Goal: Task Accomplishment & Management: Manage account settings

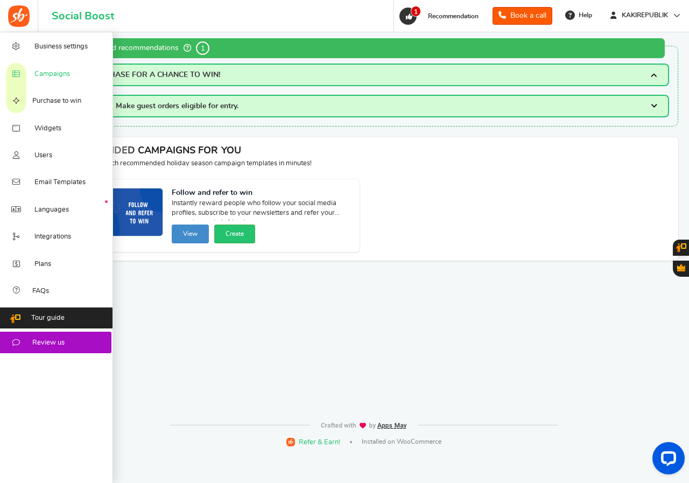
click at [38, 75] on span "Campaigns" at bounding box center [52, 74] width 36 height 10
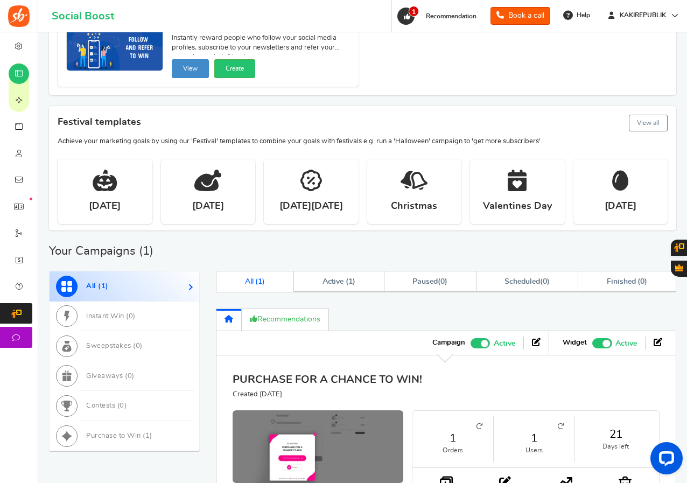
scroll to position [205, 0]
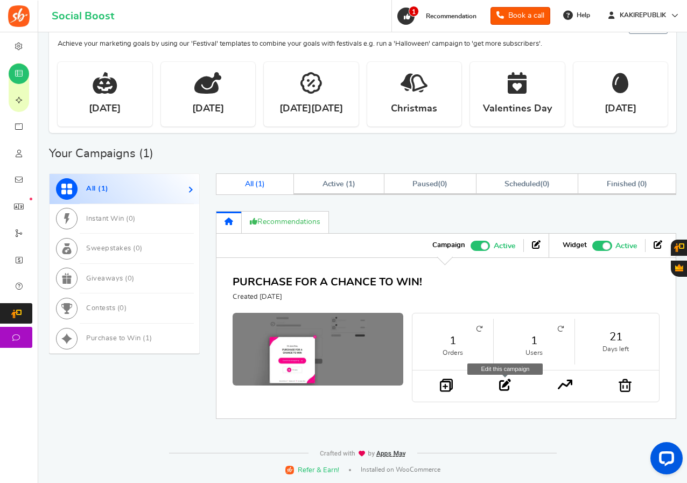
click at [500, 385] on icon at bounding box center [505, 385] width 12 height 12
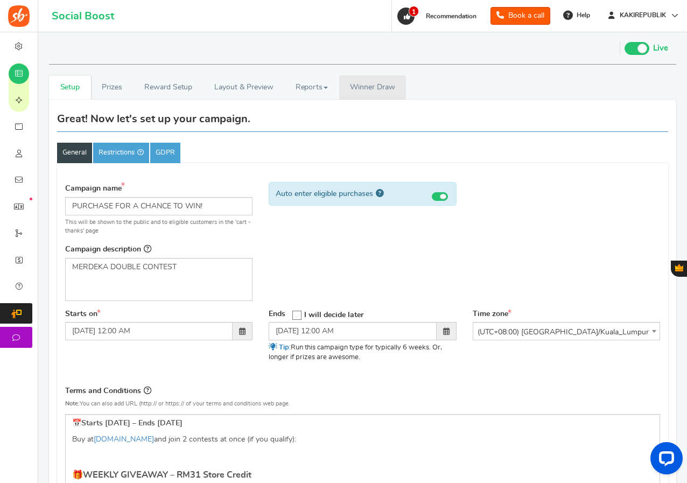
click at [365, 89] on span "Winner Draw" at bounding box center [372, 87] width 45 height 11
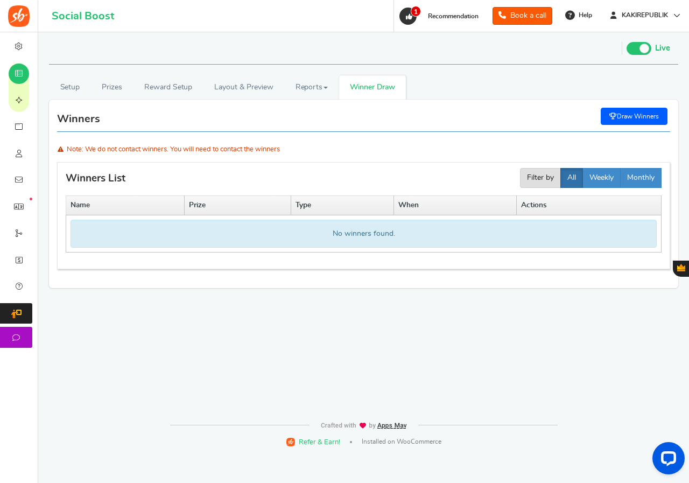
click at [614, 113] on icon at bounding box center [614, 116] width 8 height 6
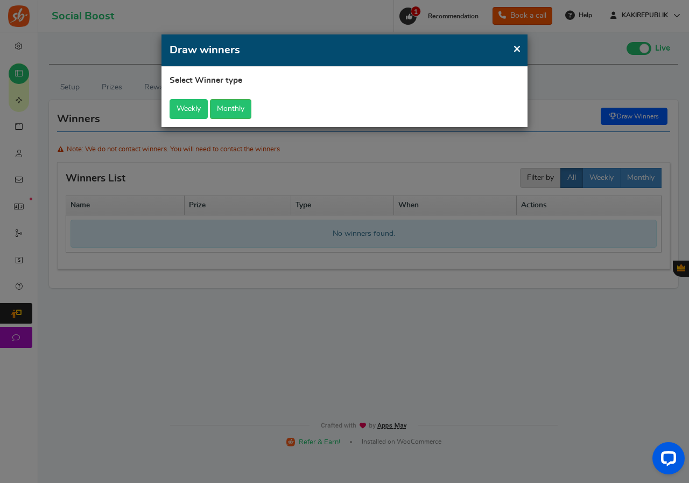
click at [188, 106] on button "Weekly" at bounding box center [189, 109] width 38 height 20
select select "last_7_days"
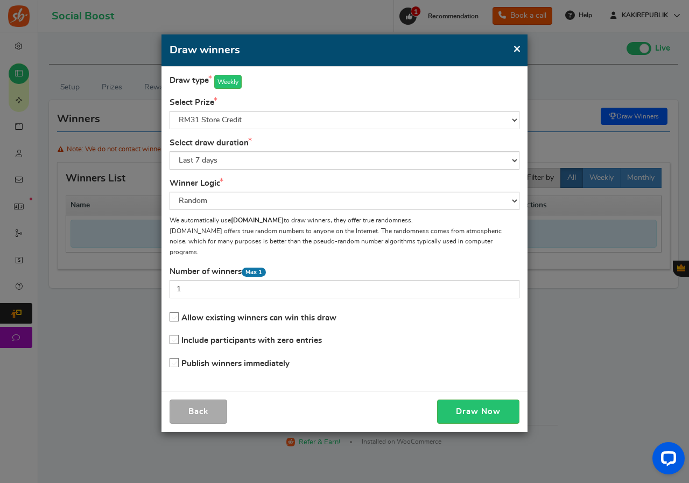
click at [177, 359] on icon at bounding box center [174, 363] width 9 height 9
click at [171, 360] on input "Publish winners immediately" at bounding box center [171, 363] width 0 height 7
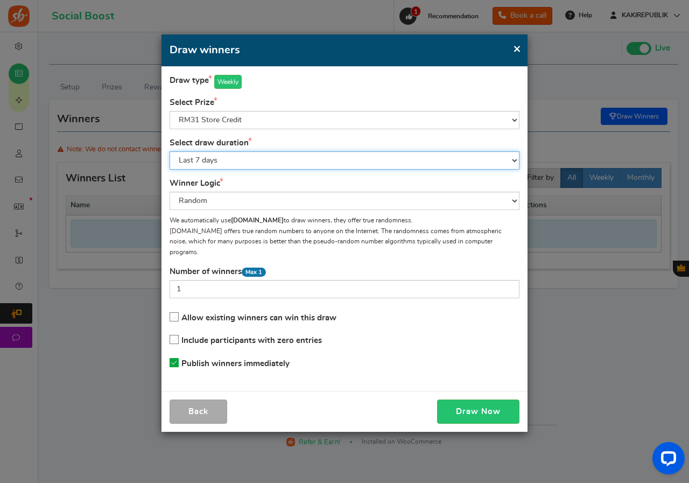
click at [498, 163] on select "All time Today Yesterday The day before yesterday Last 7 days This week (Sun - …" at bounding box center [345, 160] width 350 height 18
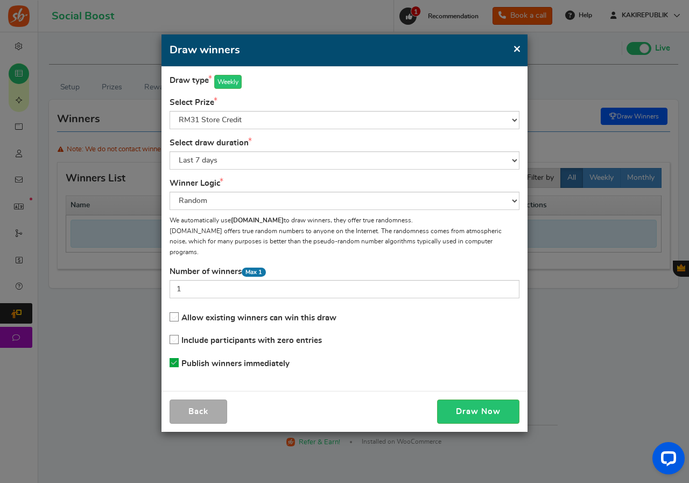
click at [499, 330] on div "Allow existing winners can win this draw Include participants with zero entries…" at bounding box center [345, 340] width 350 height 68
click at [467, 400] on button "Draw Now" at bounding box center [478, 412] width 82 height 24
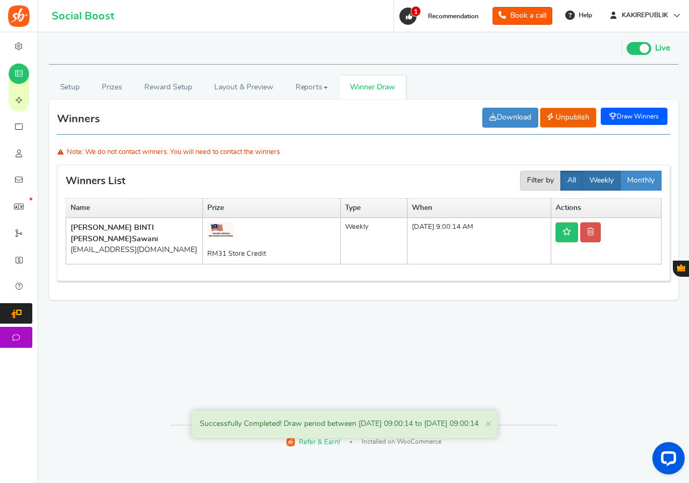
click at [598, 180] on button "Weekly" at bounding box center [602, 181] width 38 height 20
click at [631, 178] on button "Monthly" at bounding box center [640, 181] width 41 height 20
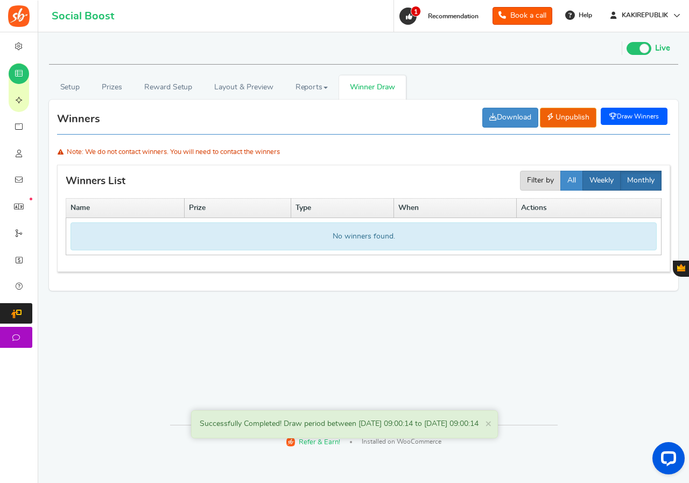
click at [597, 178] on button "Weekly" at bounding box center [602, 181] width 38 height 20
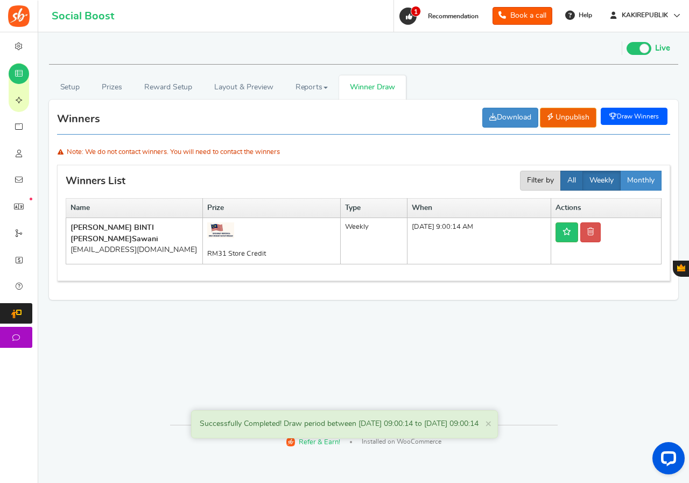
click at [568, 180] on button "All" at bounding box center [572, 181] width 23 height 20
click at [545, 181] on button "Filter by" at bounding box center [540, 181] width 41 height 20
click at [320, 83] on link "Reports" at bounding box center [311, 87] width 55 height 24
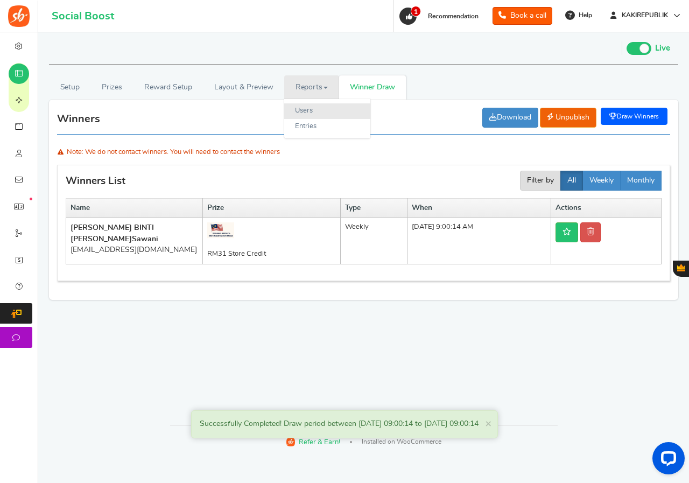
click at [312, 113] on link "Users" at bounding box center [327, 111] width 86 height 16
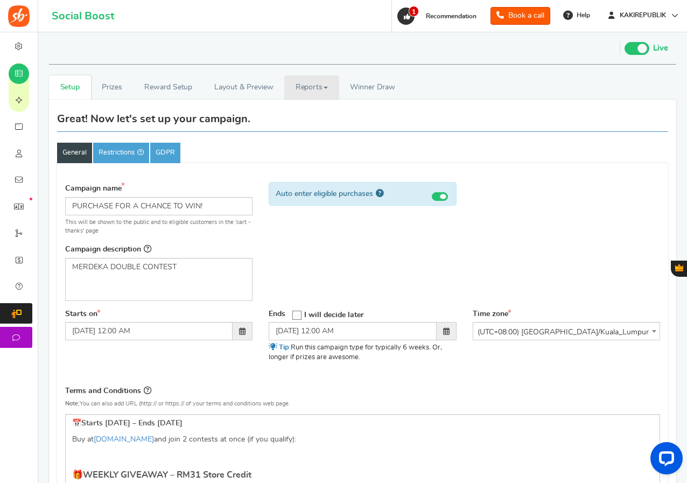
click at [301, 91] on link "Reports" at bounding box center [311, 87] width 55 height 24
click at [323, 90] on link "Reports" at bounding box center [311, 87] width 55 height 24
click at [316, 109] on link "Users" at bounding box center [327, 111] width 86 height 16
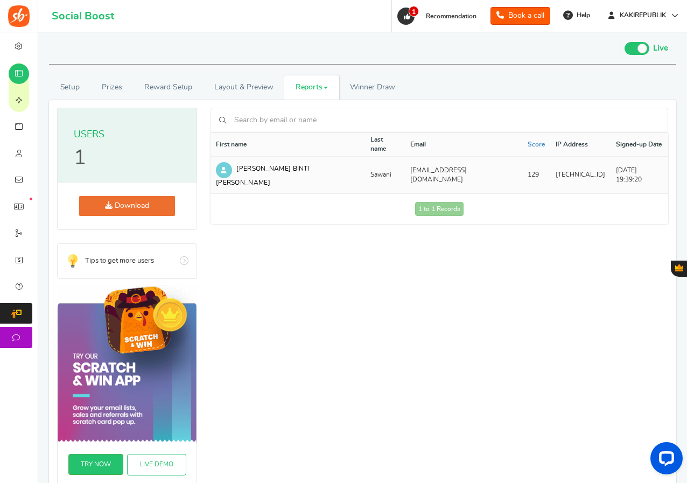
click at [374, 164] on td "Sawani" at bounding box center [385, 175] width 40 height 37
click at [383, 89] on span "Winner Draw" at bounding box center [372, 87] width 45 height 11
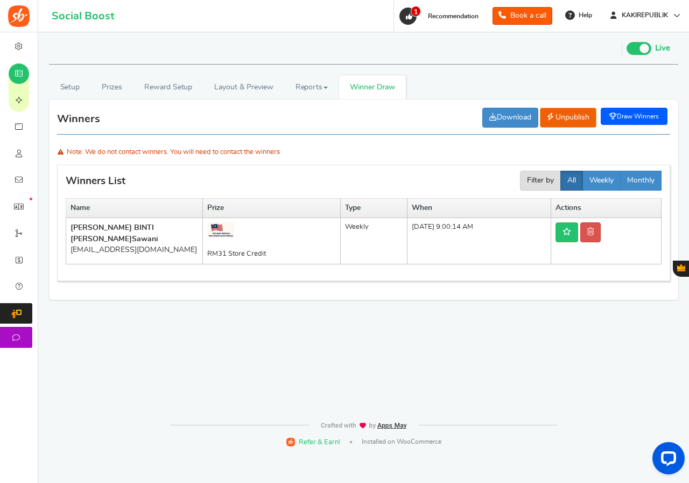
click at [88, 251] on div "[EMAIL_ADDRESS][DOMAIN_NAME]" at bounding box center [135, 249] width 128 height 11
copy tr "[EMAIL_ADDRESS][DOMAIN_NAME]"
click at [311, 93] on link "Reports" at bounding box center [311, 87] width 55 height 24
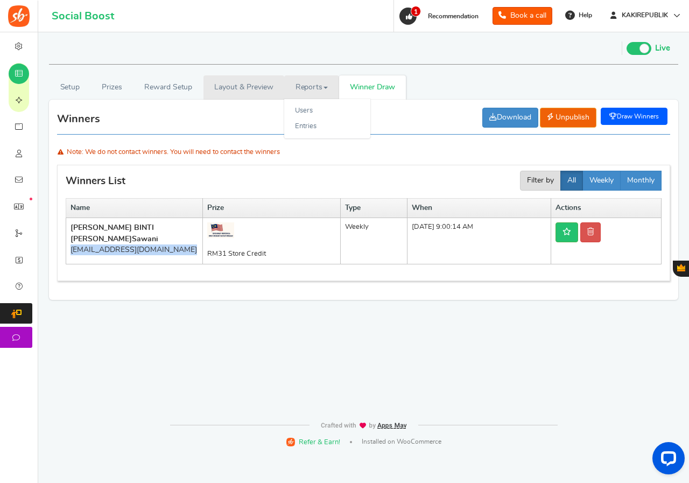
click at [256, 85] on link "Layout & Preview" at bounding box center [244, 87] width 81 height 24
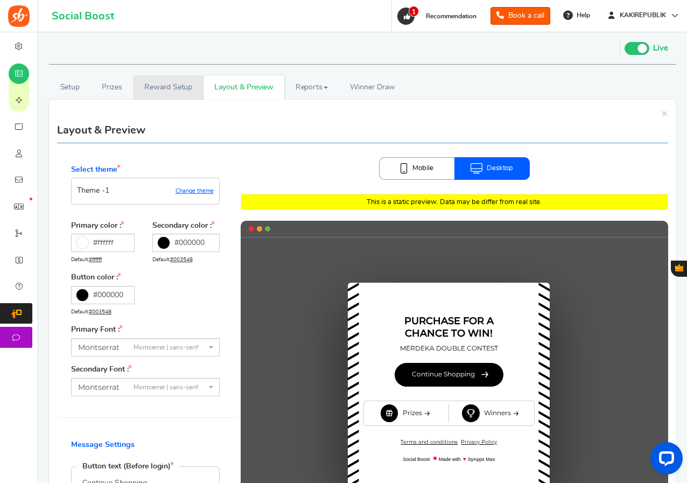
click at [175, 91] on link "Reward Setup" at bounding box center [168, 87] width 70 height 24
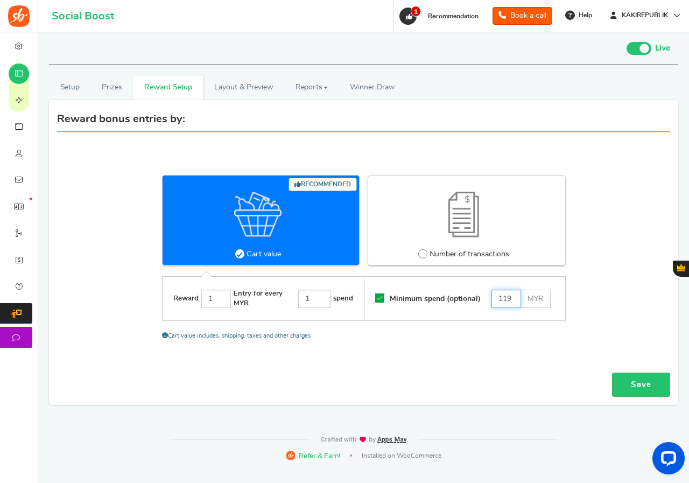
drag, startPoint x: 512, startPoint y: 298, endPoint x: 502, endPoint y: 298, distance: 9.7
click at [502, 298] on input "119" at bounding box center [507, 299] width 30 height 18
type input "124"
click at [628, 381] on link "Save" at bounding box center [641, 385] width 58 height 24
click at [115, 89] on link "Prizes" at bounding box center [112, 87] width 43 height 24
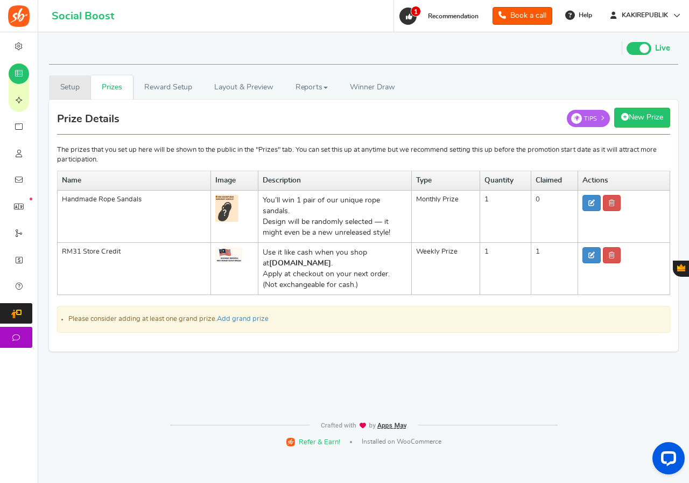
click at [80, 88] on link "Setup" at bounding box center [70, 87] width 42 height 24
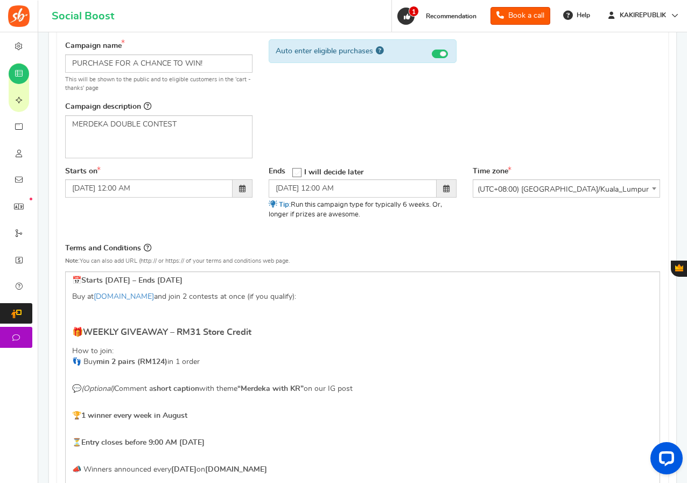
scroll to position [162, 0]
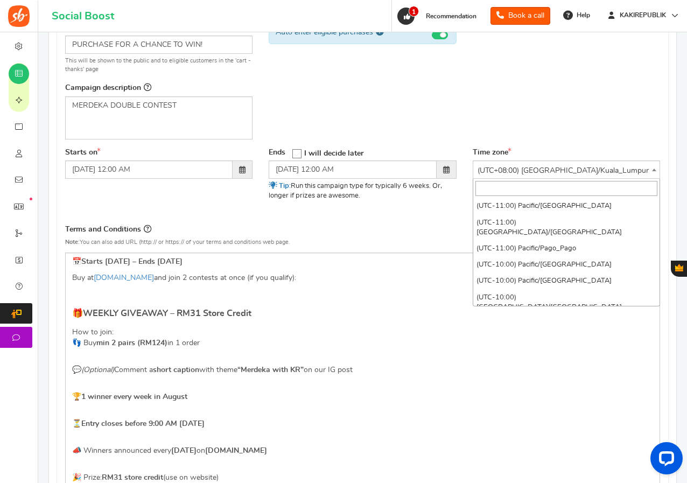
click at [610, 168] on span "(UTC+08:00) [GEOGRAPHIC_DATA]/Kuala_Lumpur" at bounding box center [566, 170] width 186 height 19
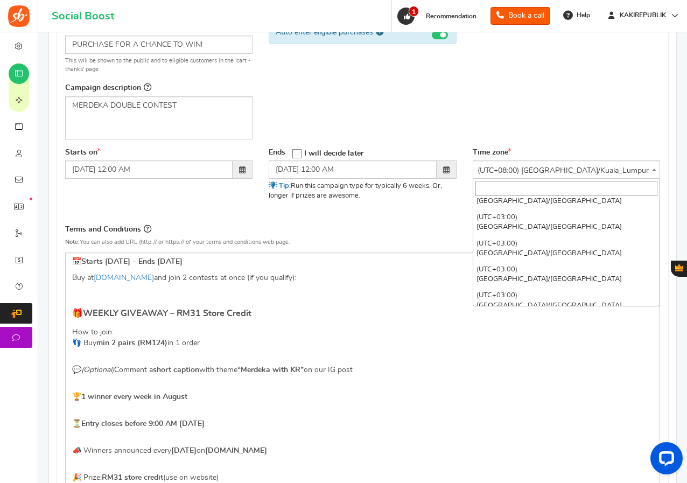
scroll to position [6294, 0]
click at [405, 226] on div "Terms and Conditions Use Rules Template Note: You can also add URL (http:// or …" at bounding box center [362, 238] width 595 height 30
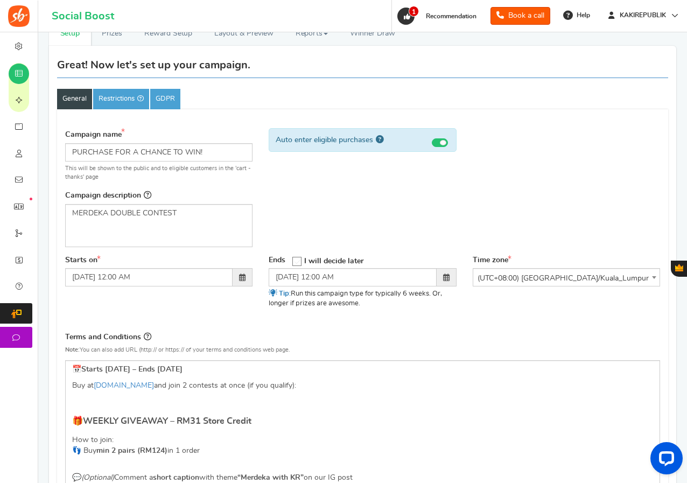
scroll to position [0, 0]
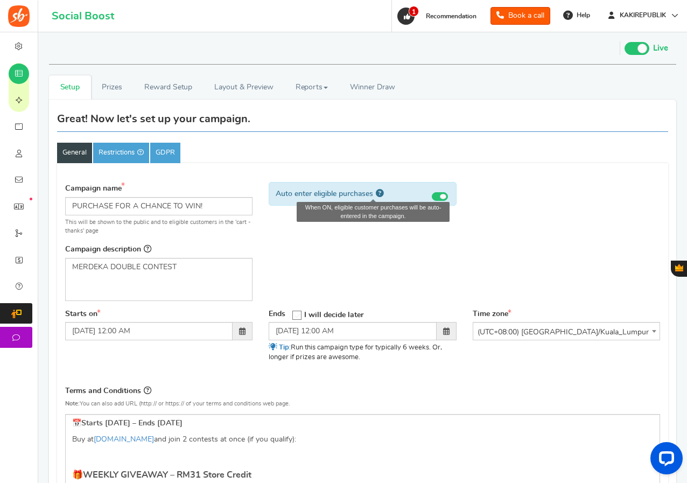
click at [383, 194] on icon at bounding box center [380, 194] width 8 height 8
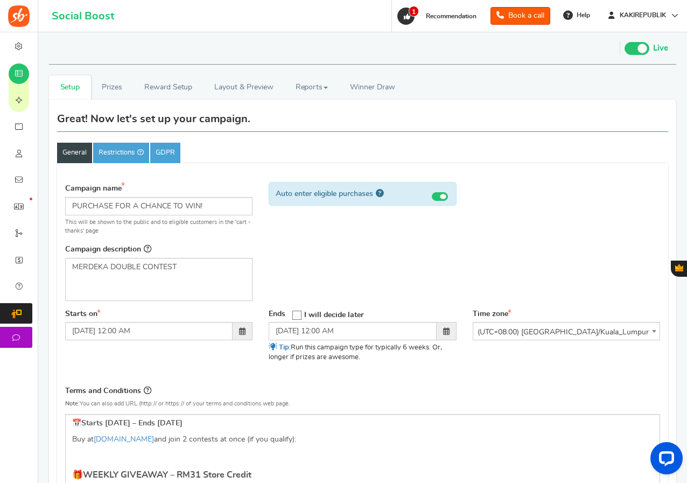
click at [381, 250] on div "Campaign name Display Title shown publicly PURCHASE FOR A CHANCE TO WIN! This w…" at bounding box center [362, 243] width 611 height 132
click at [124, 87] on link "Prizes" at bounding box center [112, 87] width 43 height 24
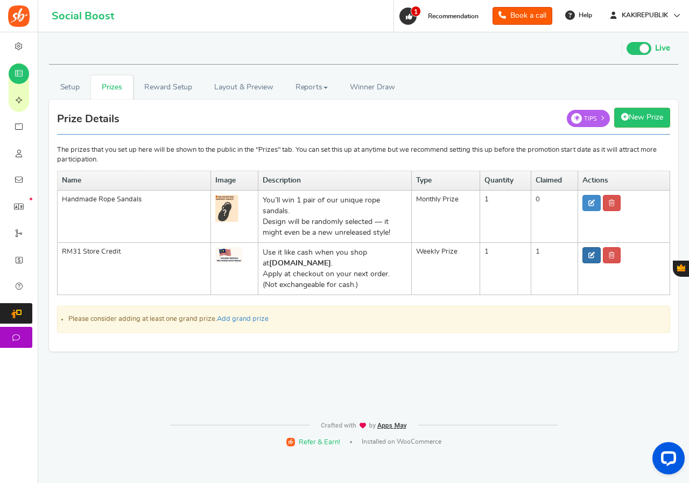
click at [590, 257] on icon at bounding box center [592, 255] width 6 height 6
type input "RM31 Store Credit"
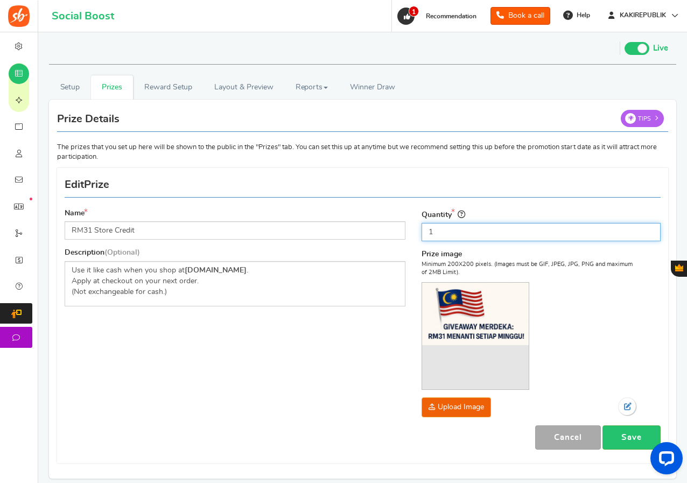
drag, startPoint x: 436, startPoint y: 231, endPoint x: 428, endPoint y: 233, distance: 7.7
click at [428, 233] on input "1" at bounding box center [541, 232] width 239 height 18
click at [359, 354] on div "Name RM31 Store Credit Description (Optional) Use it like cash when you shop at…" at bounding box center [363, 315] width 612 height 284
drag, startPoint x: 442, startPoint y: 235, endPoint x: 421, endPoint y: 236, distance: 20.5
click at [421, 236] on div "Type Select the prize type Grand Prize Daily Prize Weekly Prize Monthly Prize Q…" at bounding box center [541, 316] width 255 height 217
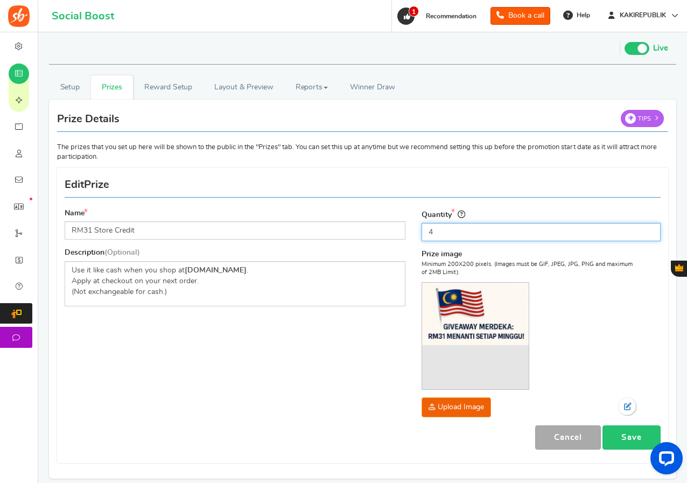
type input "4"
click at [625, 434] on link "Save" at bounding box center [632, 437] width 58 height 24
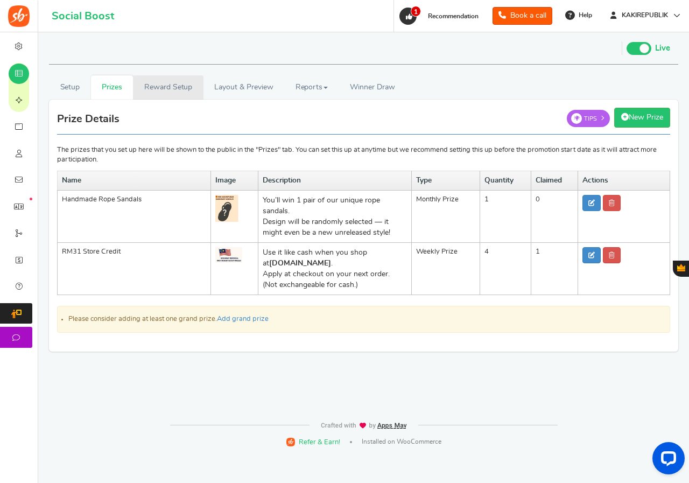
click at [177, 88] on link "Reward Setup" at bounding box center [168, 87] width 70 height 24
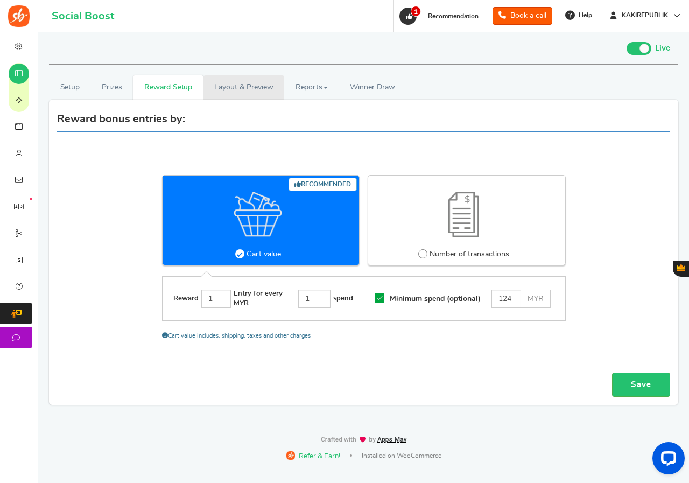
click at [230, 86] on link "Layout & Preview" at bounding box center [244, 87] width 81 height 24
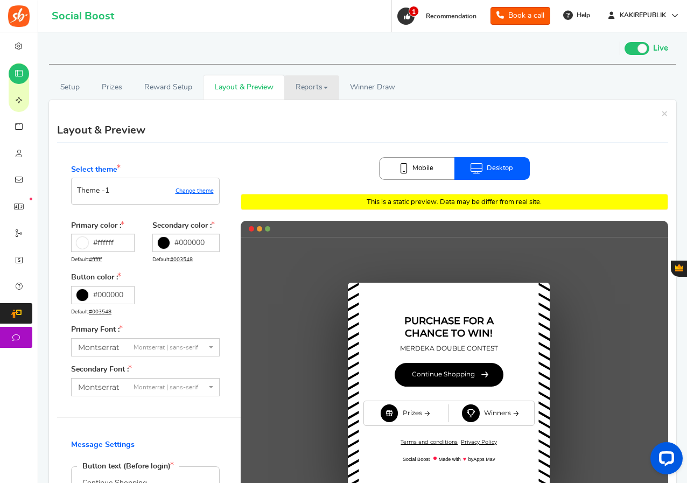
click at [324, 88] on link "Reports" at bounding box center [311, 87] width 55 height 24
click at [377, 88] on span "Winner Draw" at bounding box center [372, 87] width 45 height 11
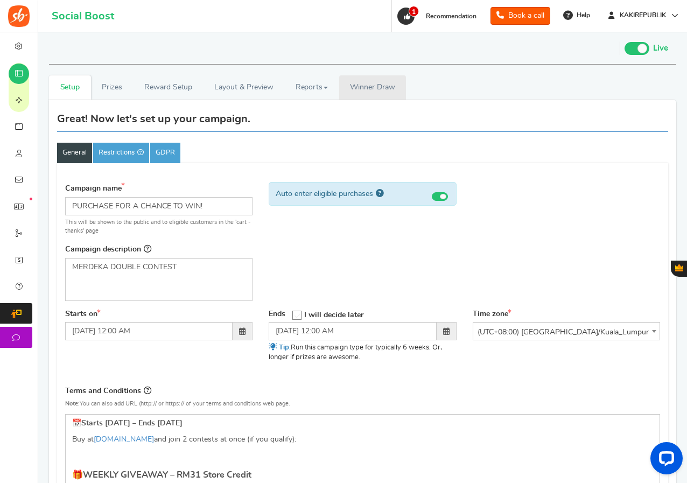
click at [395, 83] on span "Winner Draw" at bounding box center [372, 87] width 45 height 11
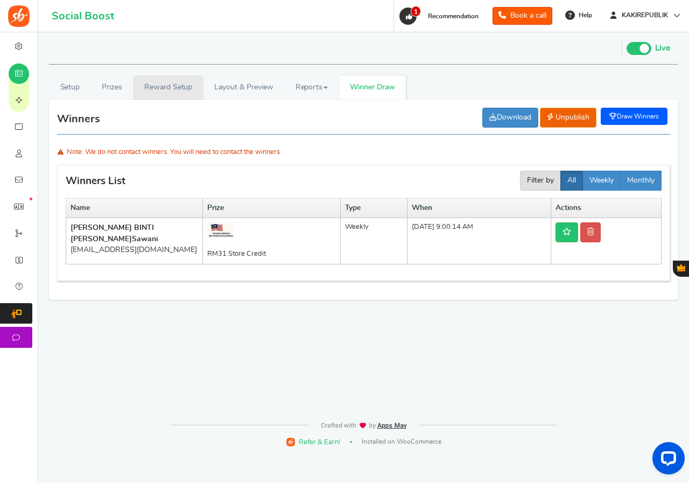
click at [163, 87] on link "Reward Setup" at bounding box center [168, 87] width 70 height 24
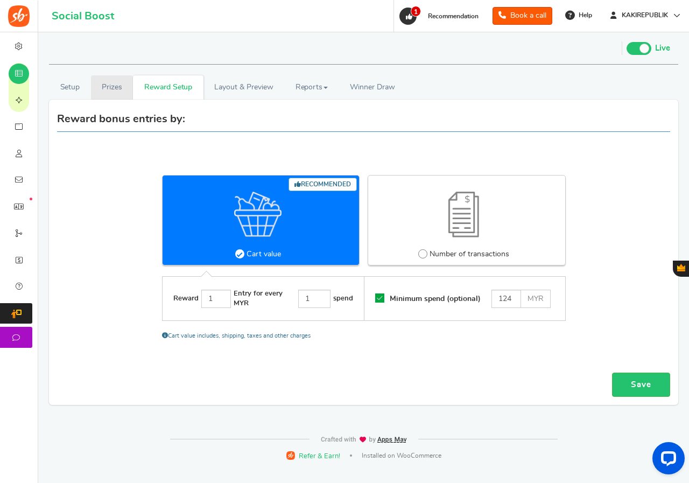
click at [111, 86] on link "Prizes" at bounding box center [112, 87] width 43 height 24
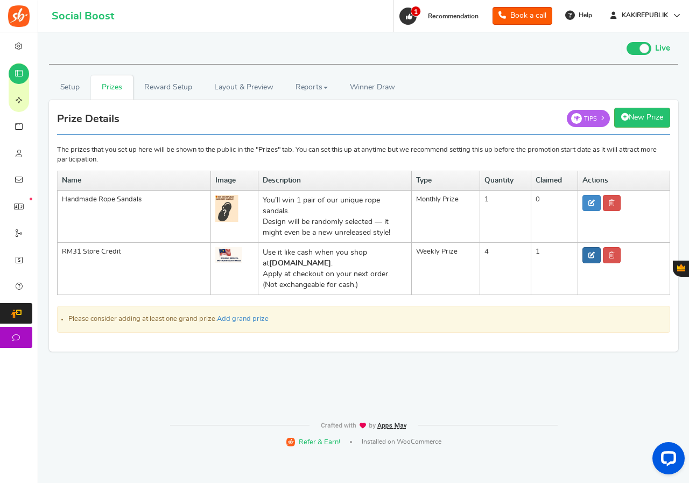
click at [587, 260] on link at bounding box center [592, 255] width 18 height 16
type input "RM31 Store Credit"
type input "4"
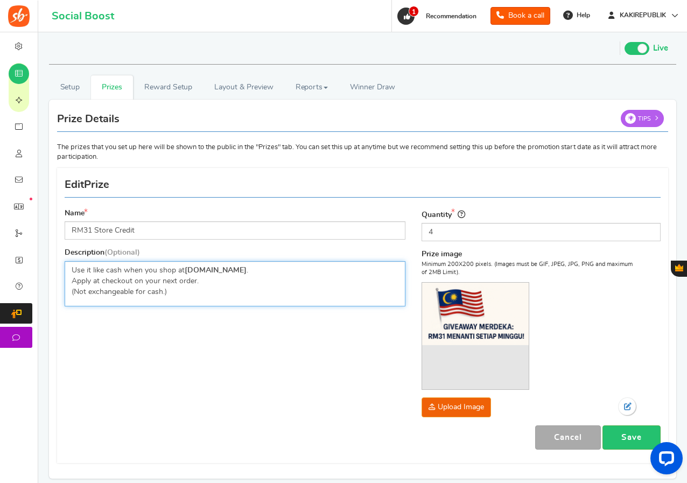
click at [72, 268] on p "Use it like cash when you shop at [DOMAIN_NAME] . Apply at checkout on your nex…" at bounding box center [235, 281] width 327 height 32
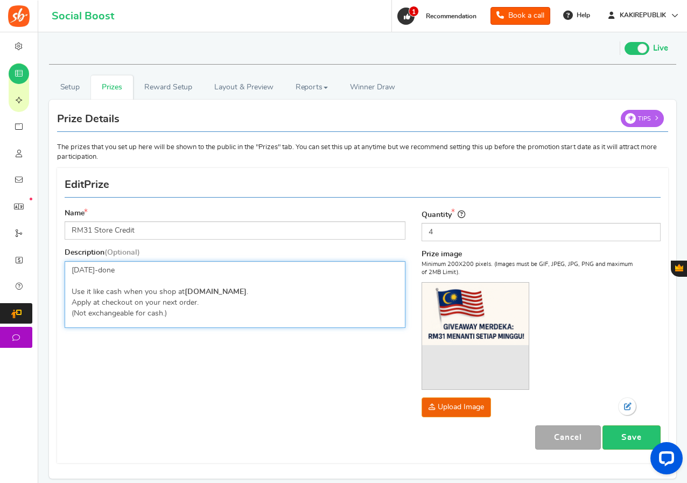
click at [96, 276] on p "[DATE]-done ​​​​​​​ Use it like cash when you shop at [DOMAIN_NAME] . Apply at …" at bounding box center [235, 292] width 327 height 54
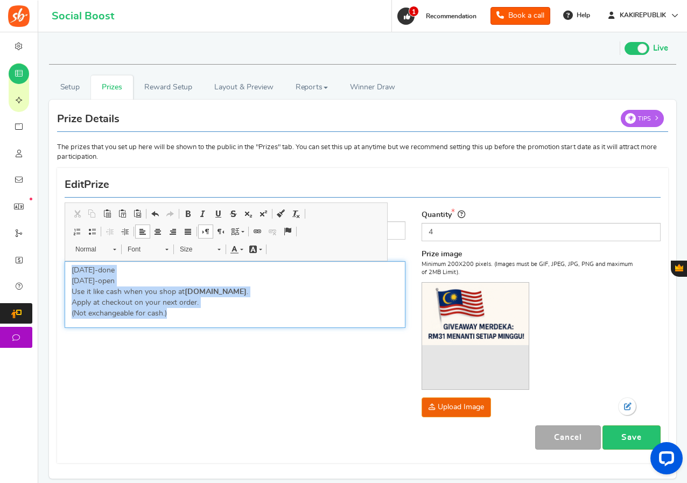
drag, startPoint x: 178, startPoint y: 314, endPoint x: 71, endPoint y: 269, distance: 116.3
click at [71, 269] on div "[DATE]-done ​​​​​​​[DATE]-open Use it like cash when you shop at [DOMAIN_NAME] …" at bounding box center [235, 294] width 341 height 67
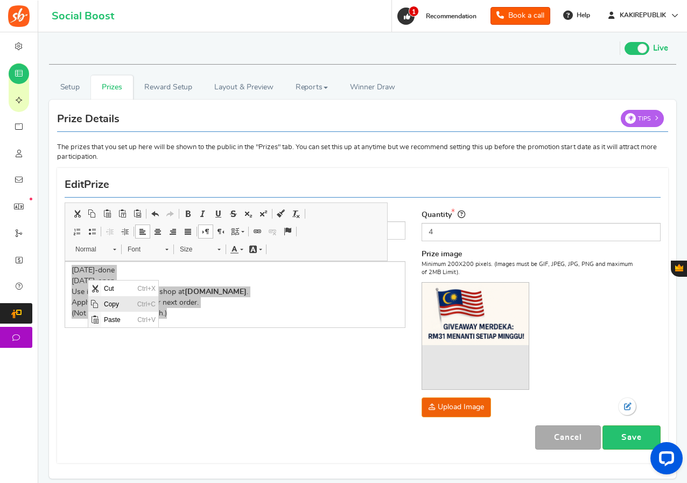
click at [104, 307] on span "Copy" at bounding box center [117, 304] width 33 height 16
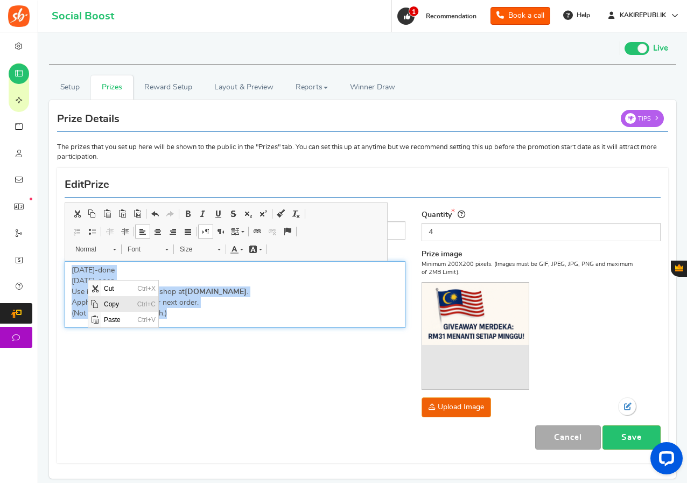
copy p "[DATE]-done ​​​​​​​[DATE]-open Use it like cash when you shop at [DOMAIN_NAME] …"
click at [139, 275] on p "[DATE]-done [DATE]-open Use it like cash when you shop at [DOMAIN_NAME] . Apply…" at bounding box center [235, 292] width 327 height 54
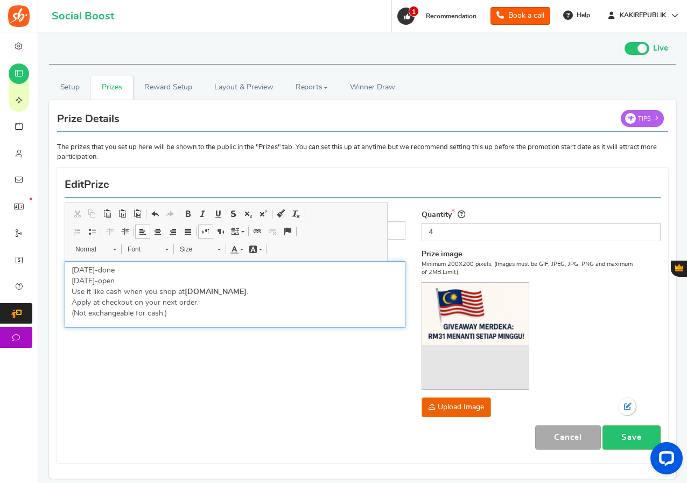
drag, startPoint x: 128, startPoint y: 268, endPoint x: 112, endPoint y: 268, distance: 16.2
click at [112, 268] on p "[DATE]-done [DATE]-open Use it like cash when you shop at [DOMAIN_NAME] . Apply…" at bounding box center [235, 292] width 327 height 54
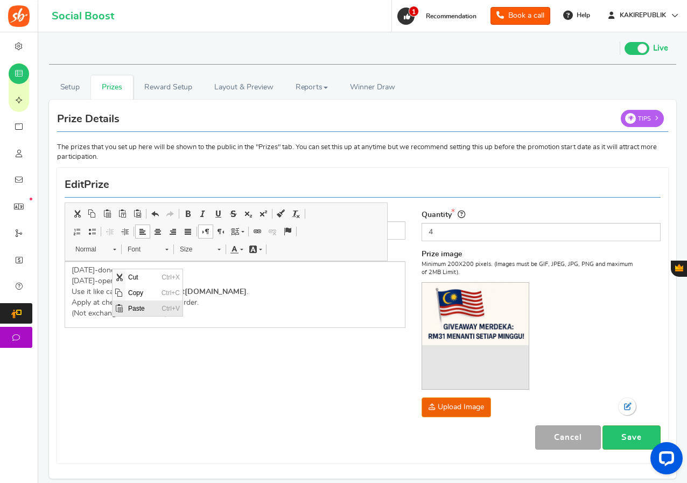
click at [136, 309] on span "Paste" at bounding box center [141, 308] width 33 height 16
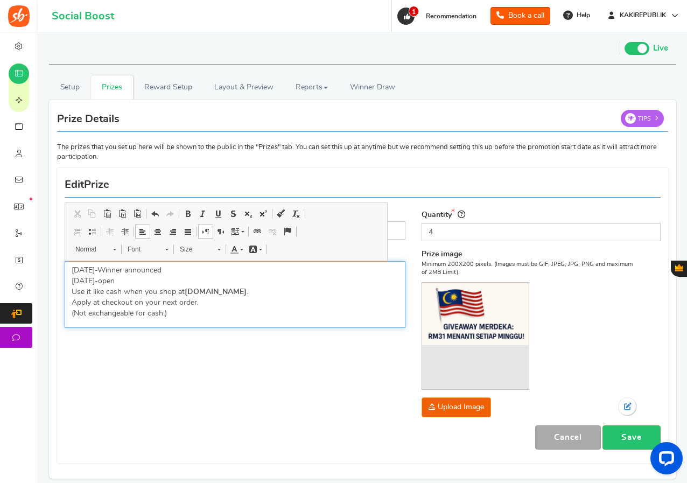
click at [118, 283] on p "[DATE]-Winner announced [DATE]-open Use it like cash when you shop at [DOMAIN_N…" at bounding box center [235, 292] width 327 height 54
click at [110, 280] on p "[DATE]-Winner announced [DATE]-Now open! Use it like cash when you shop at [DOM…" at bounding box center [235, 292] width 327 height 54
click at [227, 391] on div "Name RM31 Store Credit Description (Optional) [DATE] - Winner announced [DATE] …" at bounding box center [363, 315] width 612 height 284
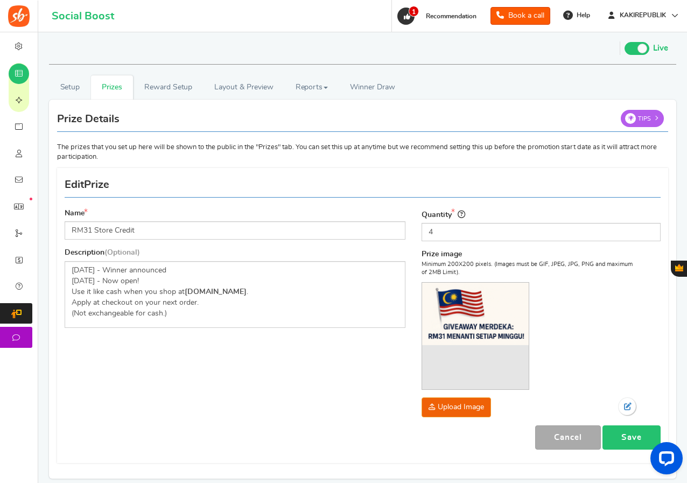
click at [626, 436] on link "Save" at bounding box center [632, 437] width 58 height 24
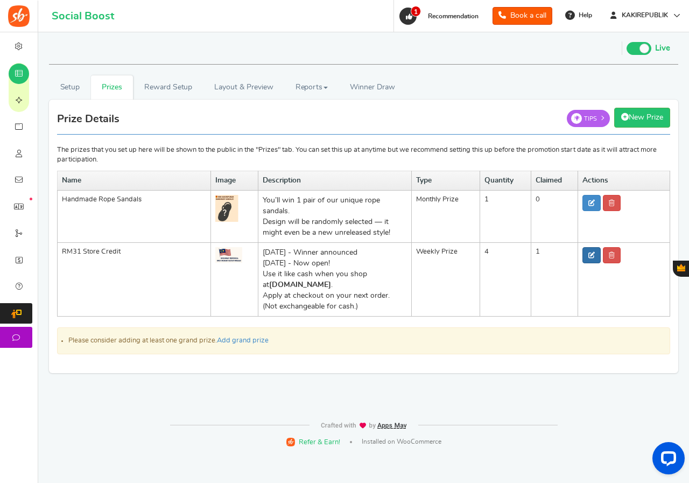
click at [592, 258] on icon at bounding box center [592, 255] width 6 height 6
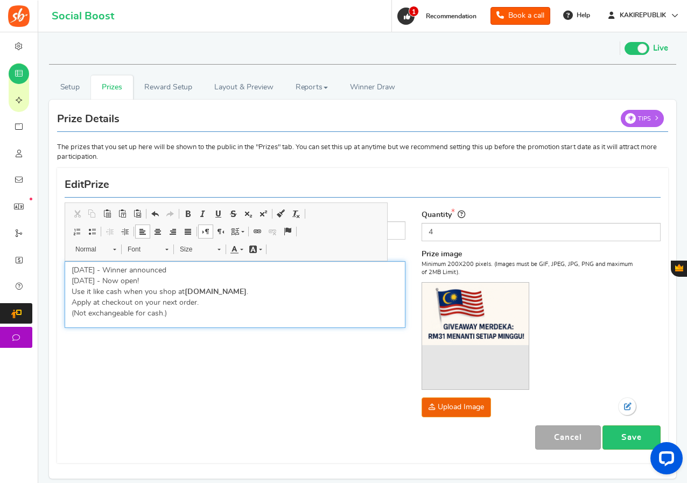
drag, startPoint x: 159, startPoint y: 279, endPoint x: 72, endPoint y: 276, distance: 87.3
click at [72, 276] on p "[DATE] - Winner announced [DATE] - Now open! Use it like cash when you shop at …" at bounding box center [235, 292] width 327 height 54
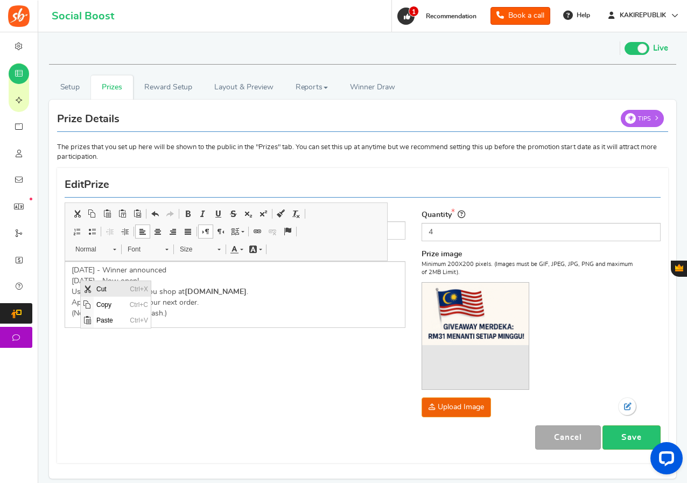
click at [89, 287] on span "Cut" at bounding box center [87, 289] width 9 height 9
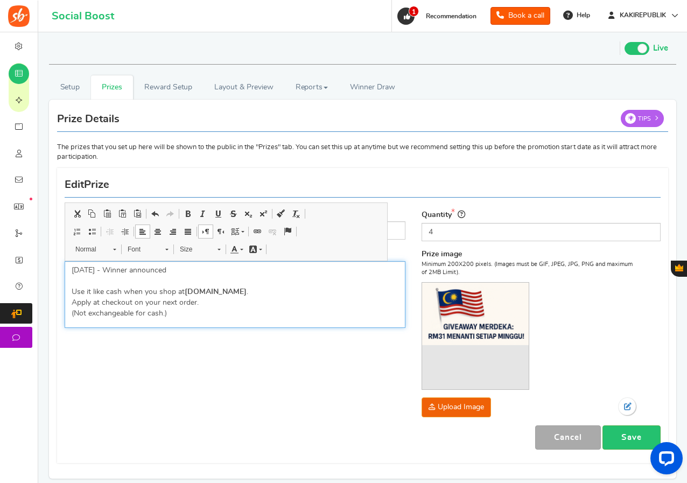
click at [72, 270] on p "[DATE] - Winner announced Use it like cash when you shop at [DOMAIN_NAME] . App…" at bounding box center [235, 292] width 327 height 54
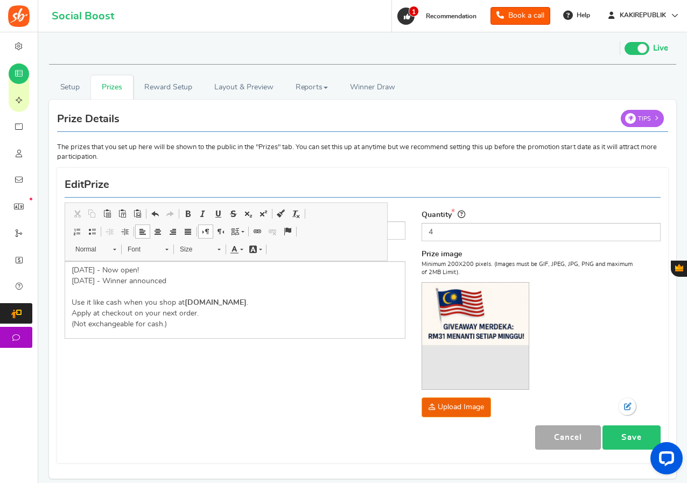
click at [629, 436] on link "Save" at bounding box center [632, 437] width 58 height 24
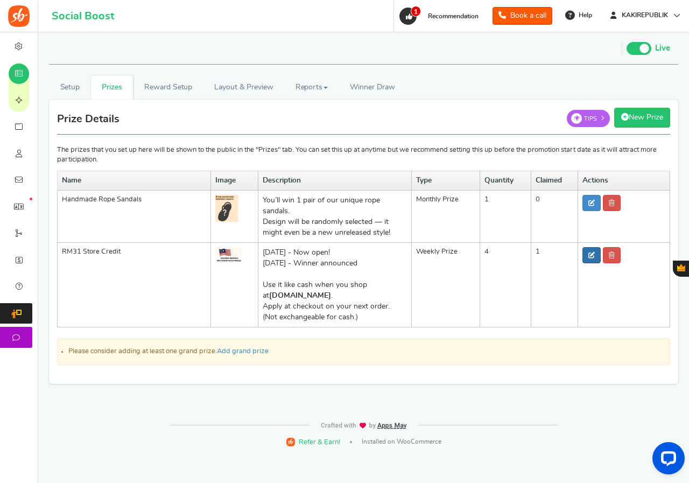
click at [588, 255] on link at bounding box center [592, 255] width 18 height 16
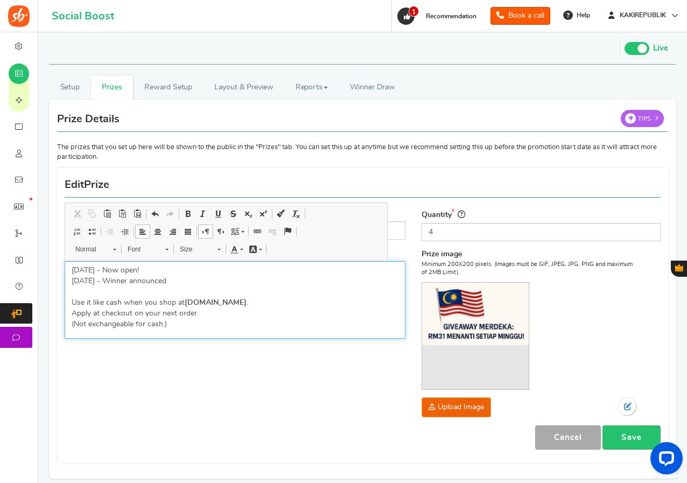
drag, startPoint x: 181, startPoint y: 280, endPoint x: 141, endPoint y: 278, distance: 41.0
click at [141, 278] on p "[DATE] - Now open! ​​​​​​​[DATE] - Winner announced Use it like cash when you s…" at bounding box center [235, 297] width 327 height 65
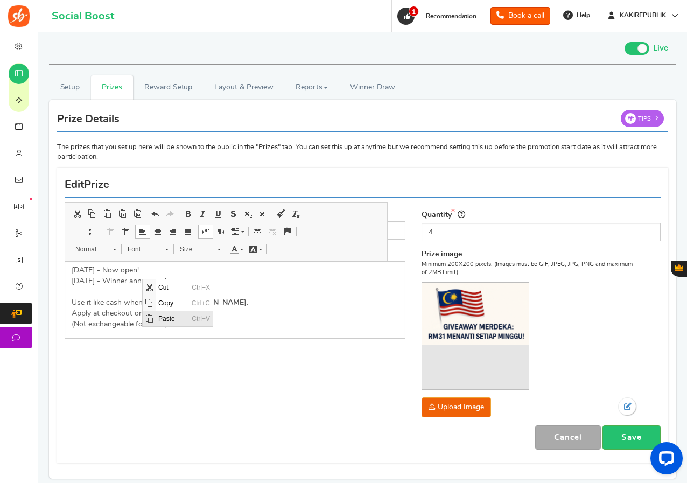
click at [156, 321] on span "Paste" at bounding box center [172, 319] width 33 height 16
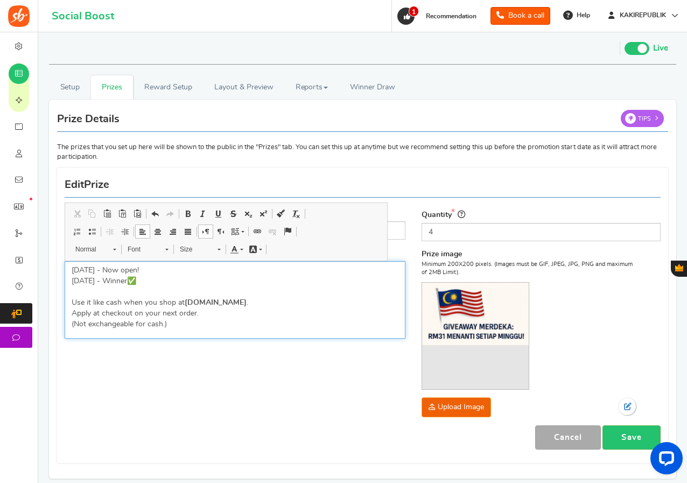
click at [140, 282] on p "[DATE] - Now open! ​​​​​​​[DATE] - Winner✅ Use it like cash when you shop at [D…" at bounding box center [235, 297] width 327 height 65
click at [158, 294] on p "[DATE] - Now open! ​​​​​​​[DATE] - Winner✅ Use it like cash when you shop at [D…" at bounding box center [235, 297] width 327 height 65
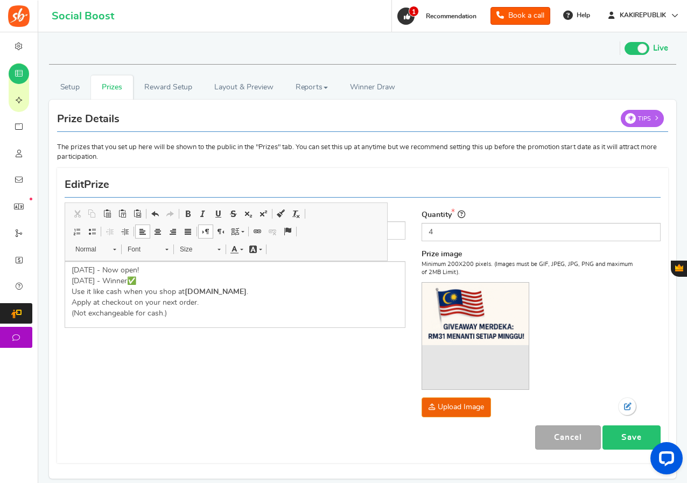
click at [628, 437] on link "Save" at bounding box center [632, 437] width 58 height 24
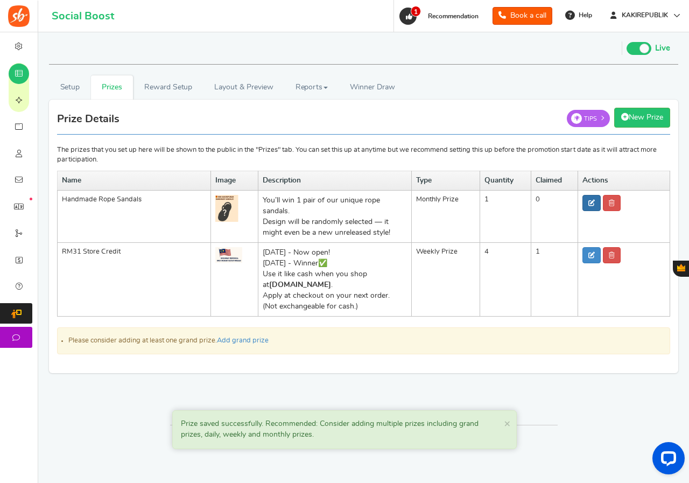
click at [583, 207] on link at bounding box center [592, 203] width 18 height 16
type input "Handmade Rope Sandals"
type input "1"
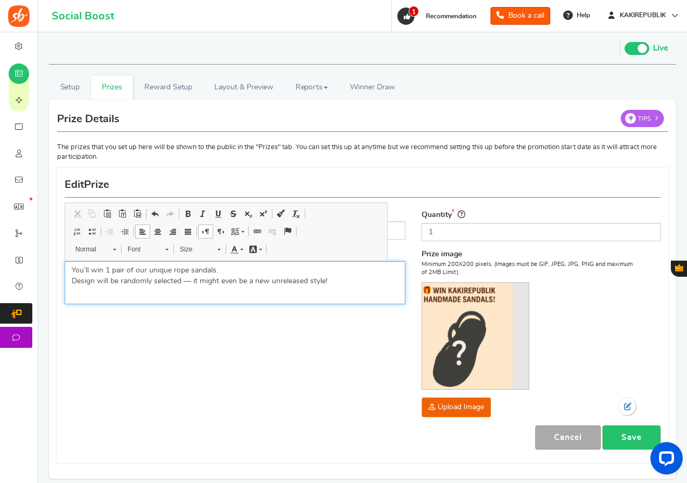
click at [192, 281] on p "You’ll win 1 pair of our unique rope sandals. Design will be randomly selected …" at bounding box center [235, 276] width 327 height 22
click at [624, 434] on link "Save" at bounding box center [632, 437] width 58 height 24
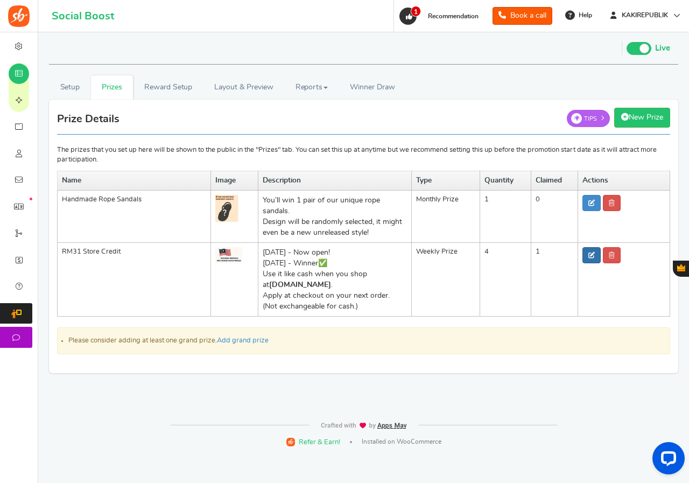
click at [592, 256] on icon at bounding box center [592, 255] width 6 height 6
type input "RM31 Store Credit"
type input "4"
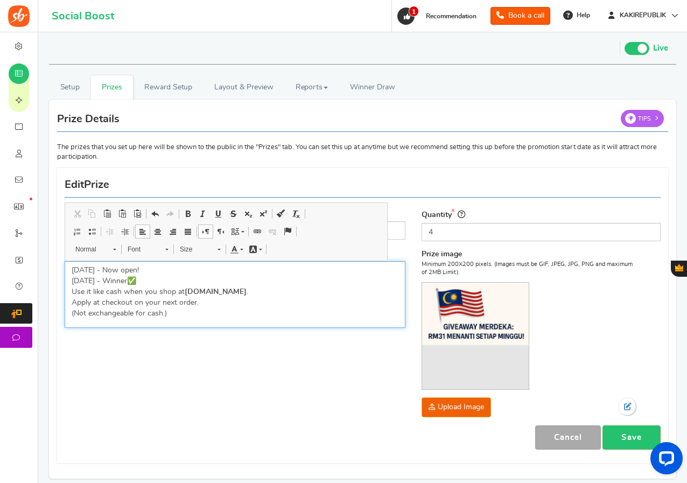
click at [141, 281] on p "[DATE] - Now open! ​​​​​​​[DATE] - Winner✅ Use it like cash when you shop at [D…" at bounding box center [235, 292] width 327 height 54
click at [619, 438] on link "Save" at bounding box center [632, 437] width 58 height 24
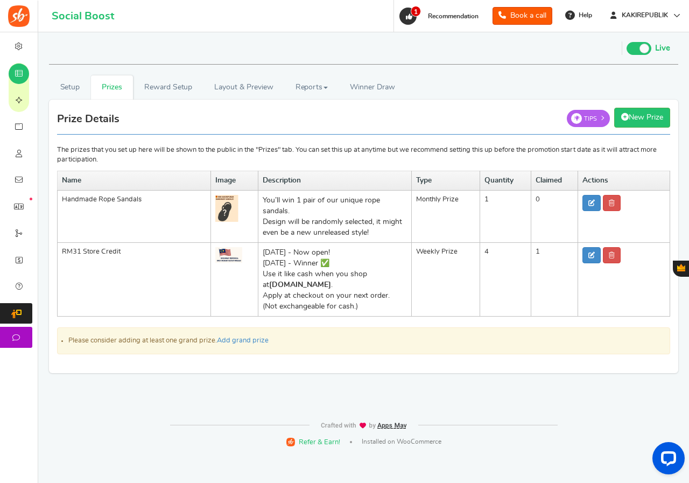
click at [163, 320] on div "Name Image Description Type Quantity Claimed Actions No prizes found Add prize …" at bounding box center [363, 249] width 613 height 157
click at [350, 93] on link "Winners Winner Draw" at bounding box center [372, 87] width 67 height 24
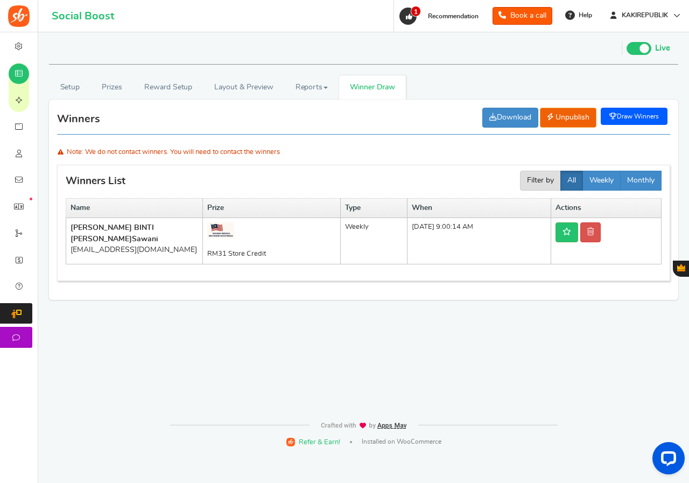
click at [104, 227] on b "[PERSON_NAME] BINTI MOHD [PERSON_NAME]" at bounding box center [115, 233] width 88 height 19
copy b "SAWANI"
click at [113, 89] on link "Prizes" at bounding box center [112, 87] width 43 height 24
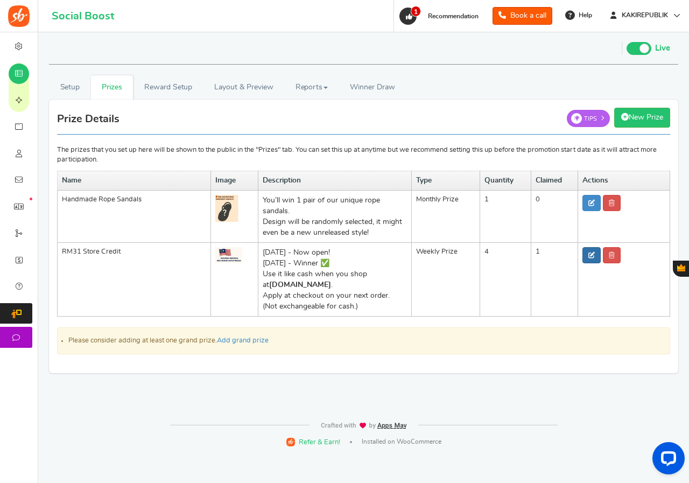
click at [586, 258] on link at bounding box center [592, 255] width 18 height 16
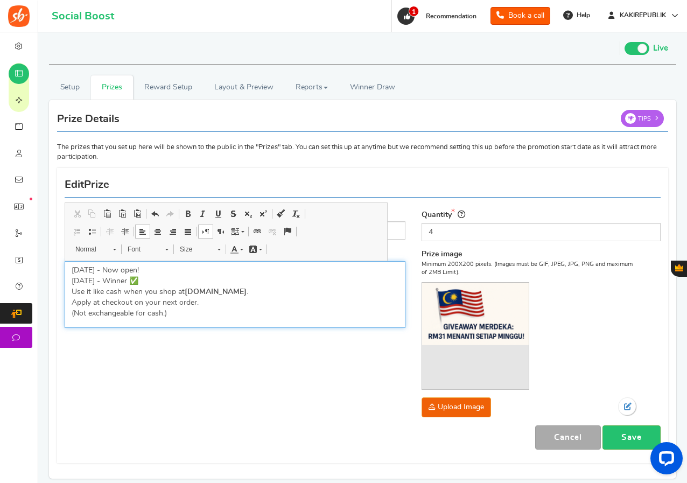
click at [141, 280] on p "[DATE] - Now open! ​​​​​​​[DATE] - Winner ✅ Use it like cash when you shop at […" at bounding box center [235, 292] width 327 height 54
click at [159, 281] on strong "SAWANI" at bounding box center [144, 281] width 31 height 8
click at [631, 436] on link "Save" at bounding box center [632, 437] width 58 height 24
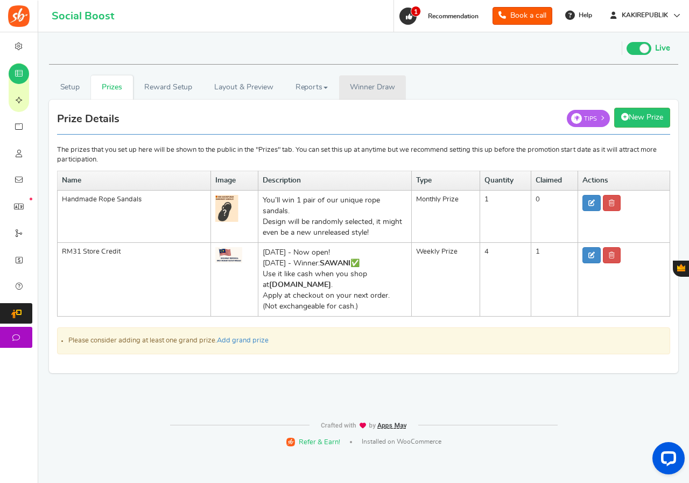
click at [370, 83] on span "Winner Draw" at bounding box center [372, 87] width 45 height 11
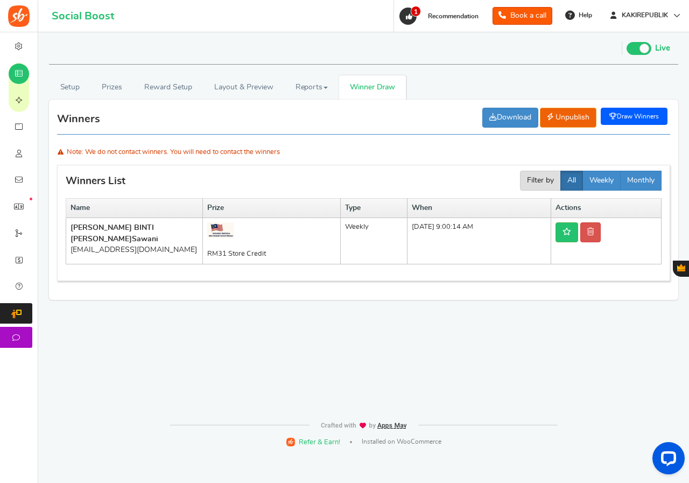
click at [82, 226] on b "[PERSON_NAME] BINTI MOHD [PERSON_NAME]" at bounding box center [115, 233] width 88 height 19
copy b "FIZA"
click at [120, 93] on link "Prizes" at bounding box center [112, 87] width 43 height 24
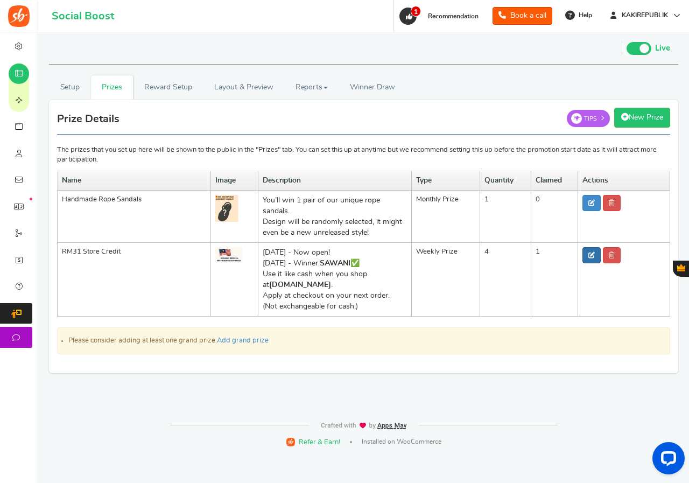
click at [590, 254] on icon at bounding box center [592, 255] width 6 height 6
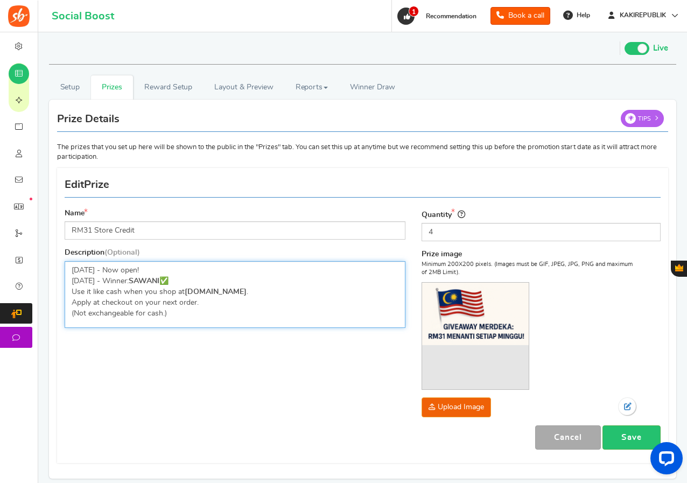
click at [144, 278] on strong "SAWANI" at bounding box center [144, 281] width 31 height 8
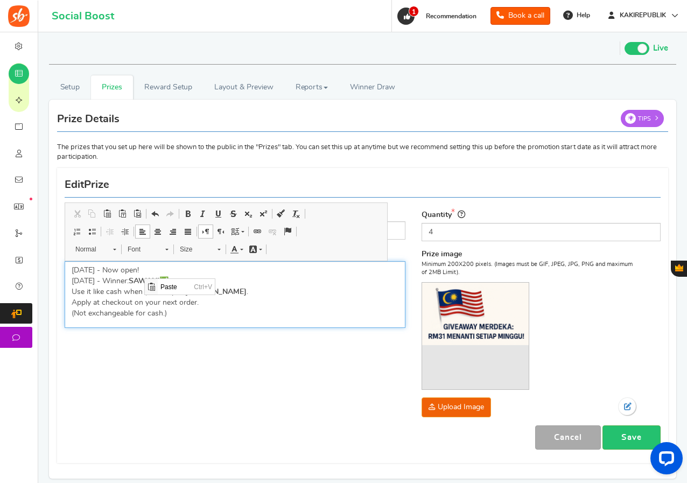
click at [136, 279] on p "[DATE] - Now open! ​​​​​​​[DATE] - Winner: SAWANI ✅ Use it like cash when you s…" at bounding box center [235, 292] width 327 height 54
click at [145, 280] on strong "SAWANI" at bounding box center [144, 281] width 31 height 8
click at [625, 433] on link "Save" at bounding box center [632, 437] width 58 height 24
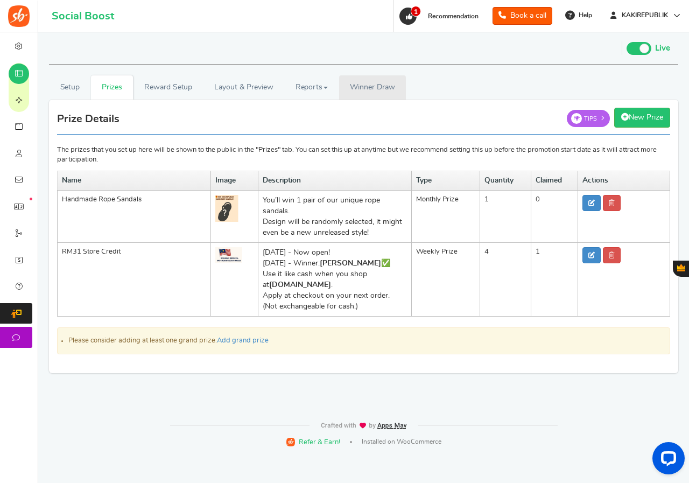
click at [359, 87] on span "Winner Draw" at bounding box center [372, 87] width 45 height 11
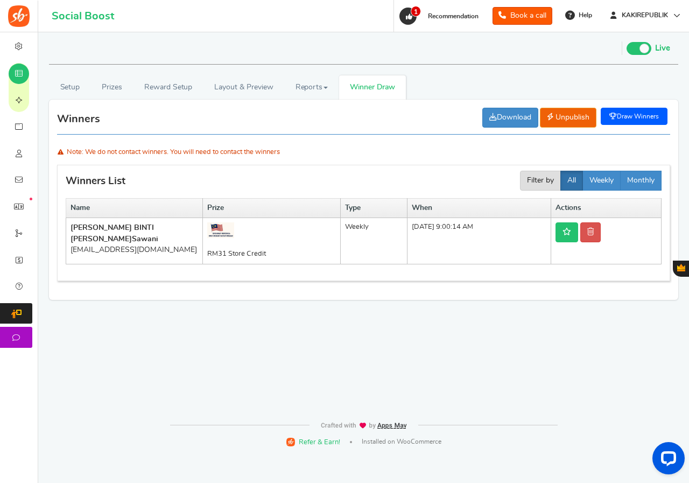
click at [571, 235] on icon at bounding box center [567, 232] width 9 height 8
